Goal: Transaction & Acquisition: Purchase product/service

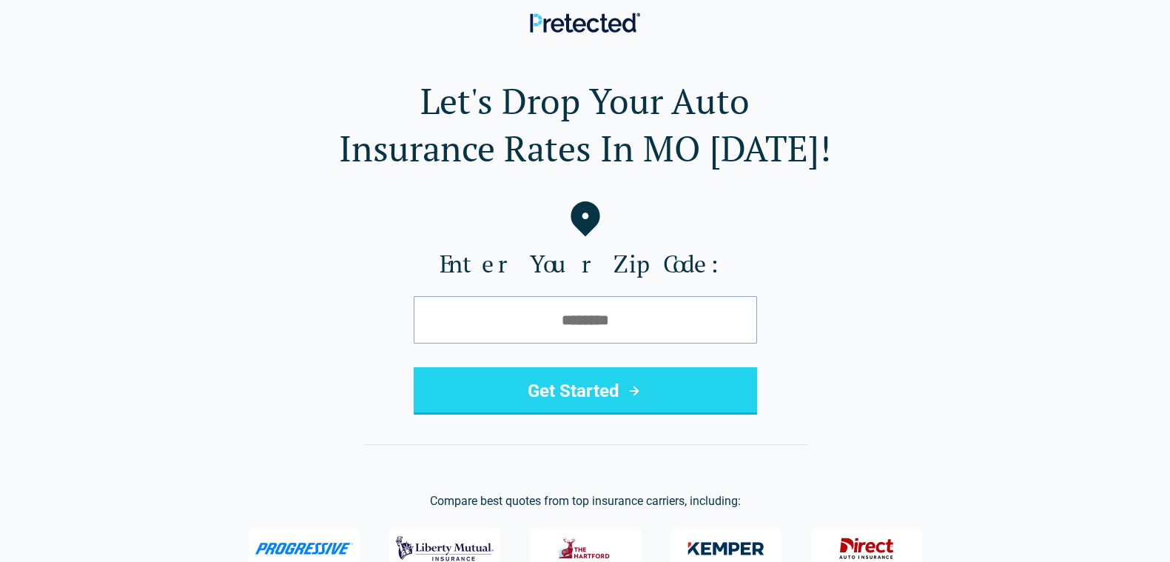
click at [198, 297] on div "Enter Your Zip Code: Get Started" at bounding box center [585, 307] width 1122 height 213
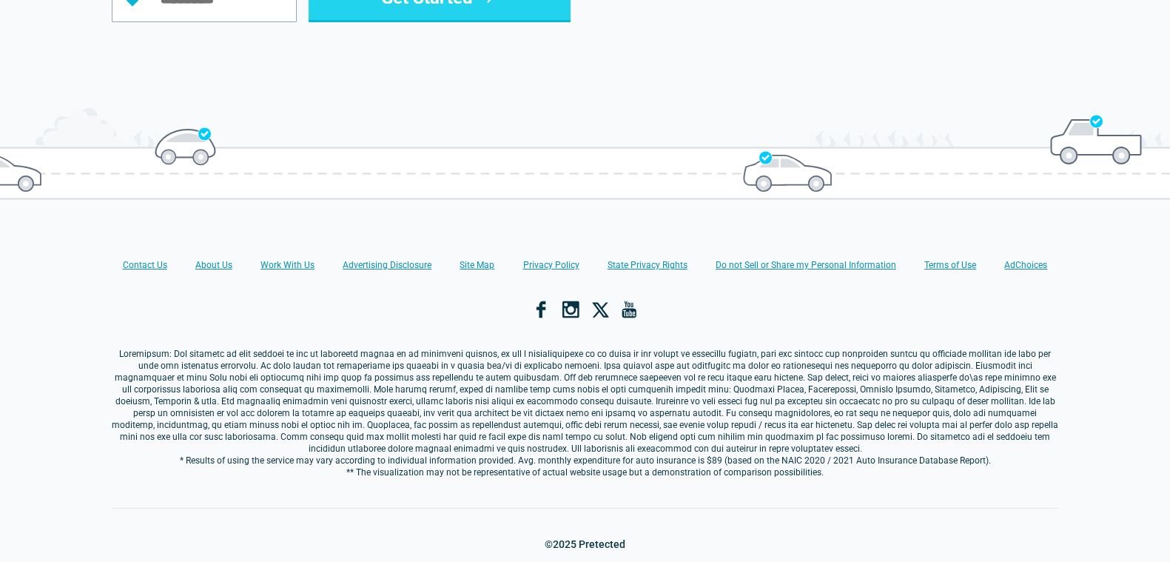
scroll to position [1757, 0]
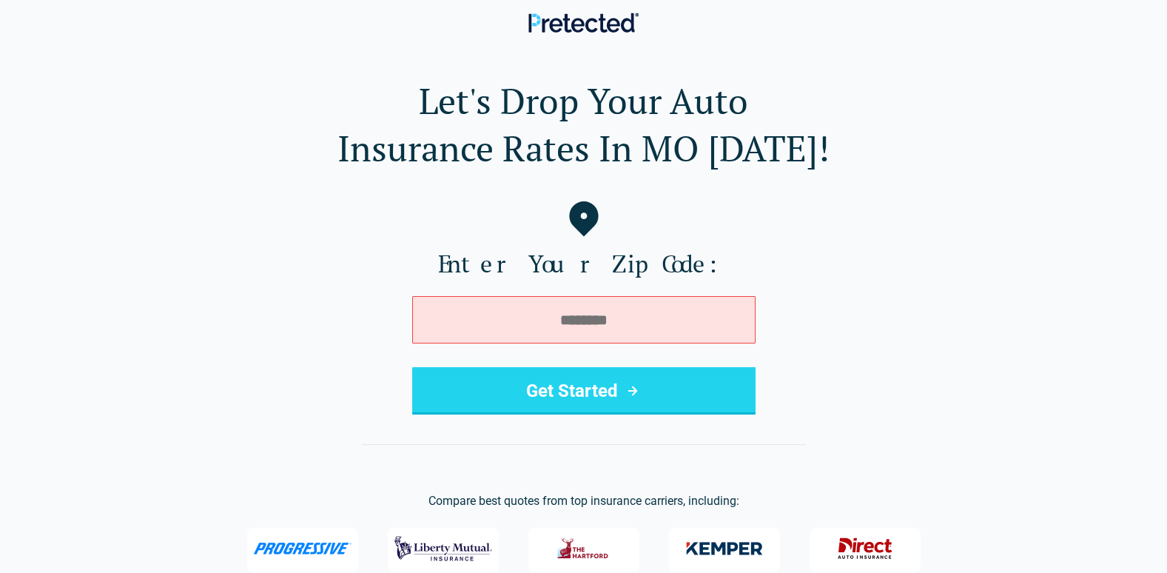
click at [690, 371] on button "Get Started" at bounding box center [583, 390] width 343 height 47
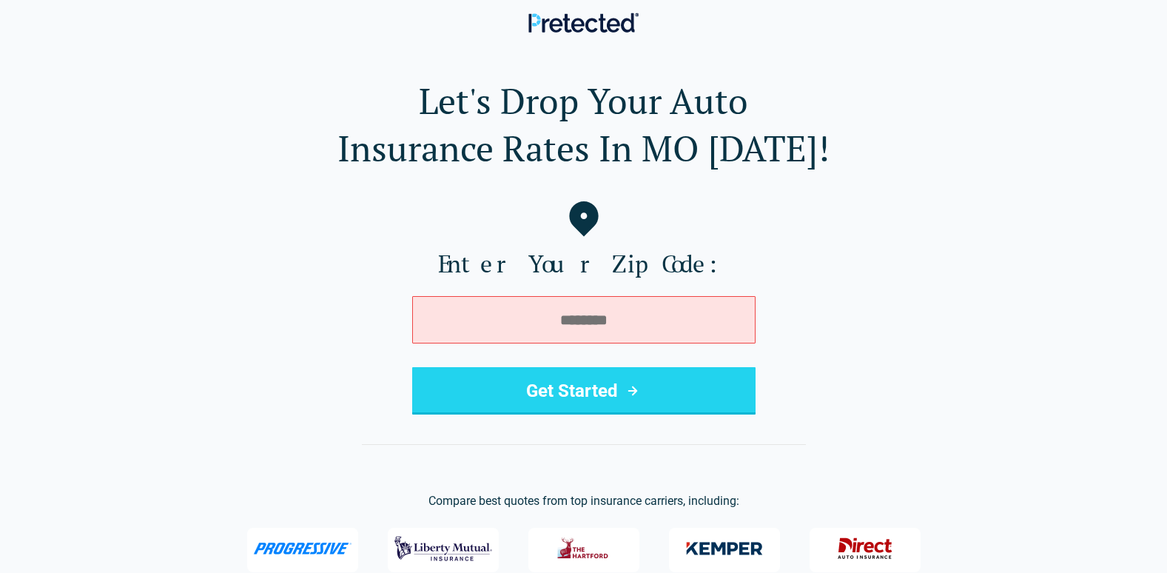
click at [690, 371] on button "Get Started" at bounding box center [583, 390] width 343 height 47
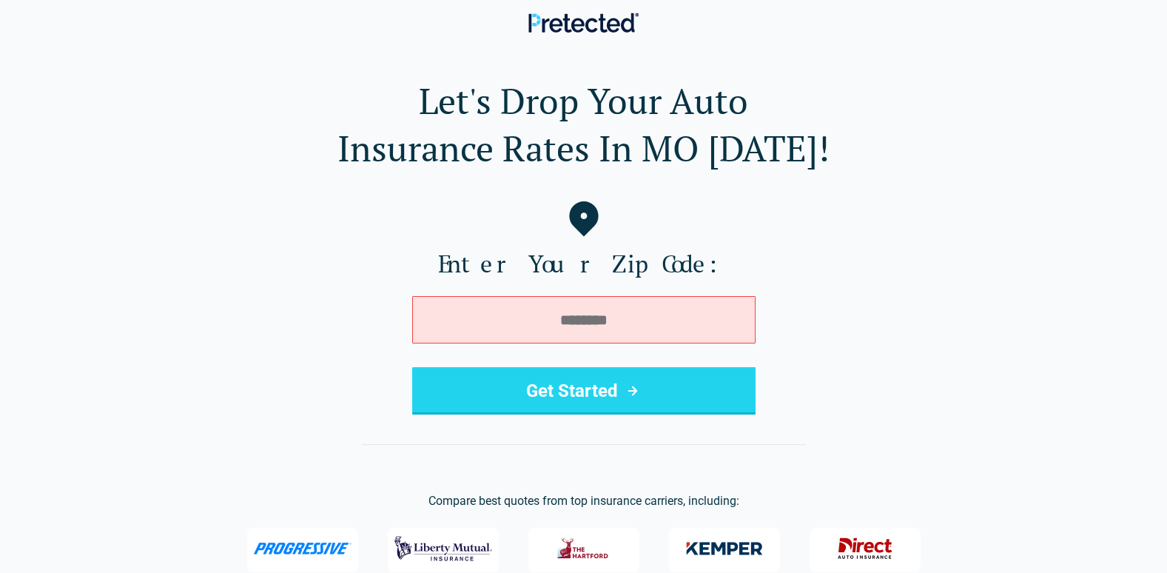
click at [690, 371] on button "Get Started" at bounding box center [583, 390] width 343 height 47
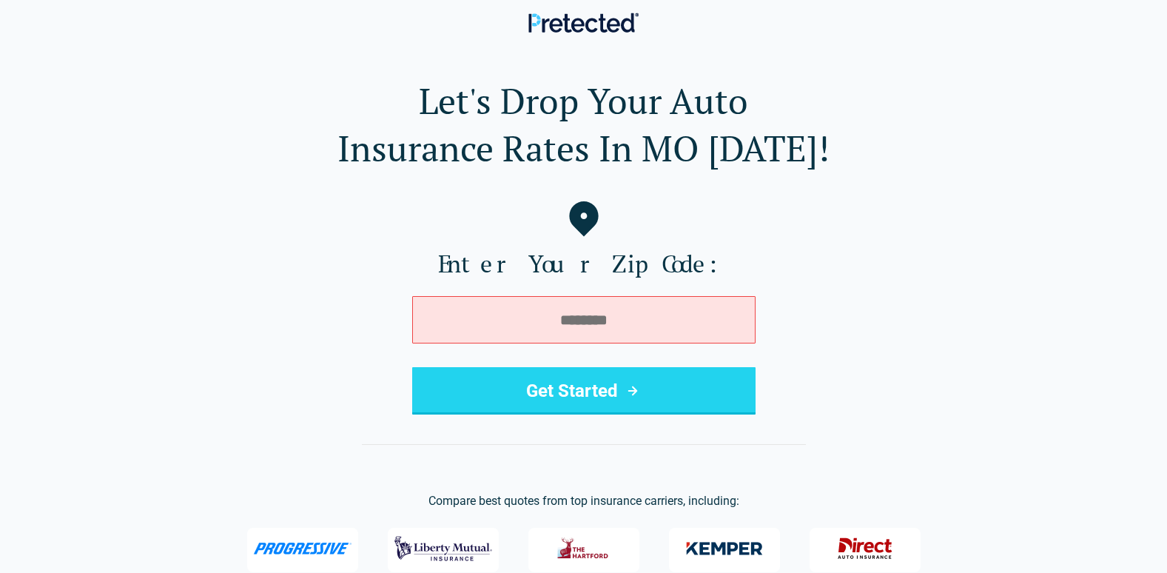
click at [690, 371] on button "Get Started" at bounding box center [583, 390] width 343 height 47
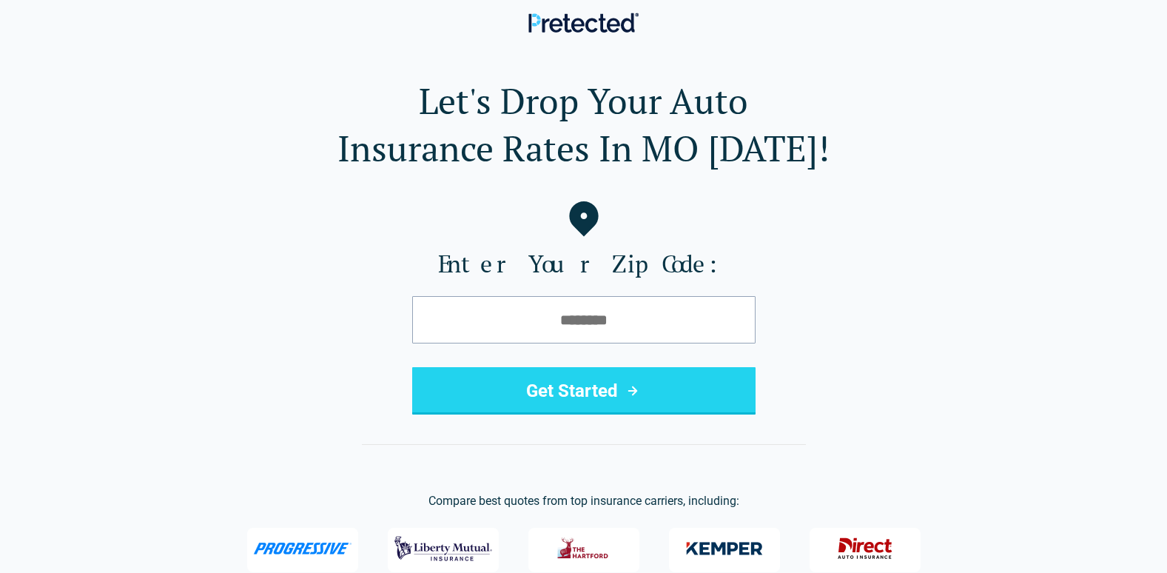
click at [321, 173] on div "Let's Drop Your Auto Insurance Rates In [GEOGRAPHIC_DATA] [DATE]! Enter Your Zi…" at bounding box center [584, 324] width 1120 height 495
